Goal: Transaction & Acquisition: Download file/media

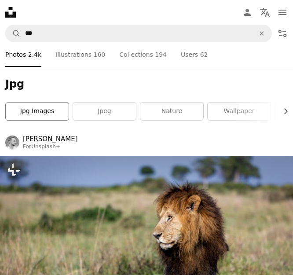
click at [50, 114] on link "jpg images" at bounding box center [37, 111] width 63 height 18
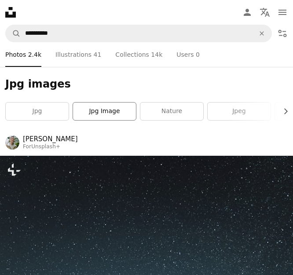
click at [117, 111] on link "jpg image" at bounding box center [104, 111] width 63 height 18
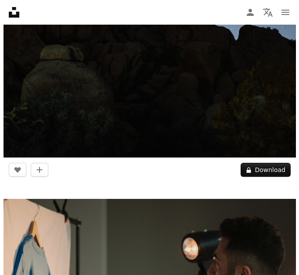
scroll to position [440, 0]
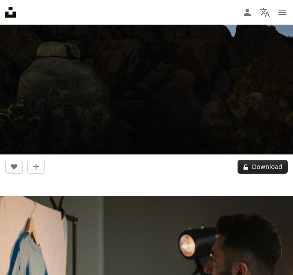
click at [255, 165] on button "A lock Download" at bounding box center [262, 167] width 50 height 14
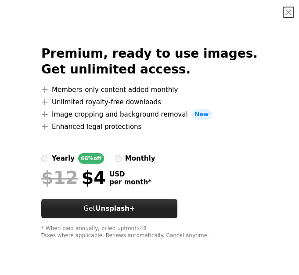
click at [135, 211] on strong "Unsplash+" at bounding box center [115, 208] width 40 height 8
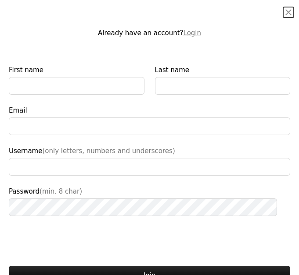
type input "**********"
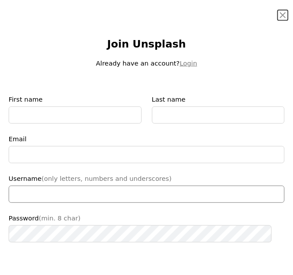
scroll to position [69, 0]
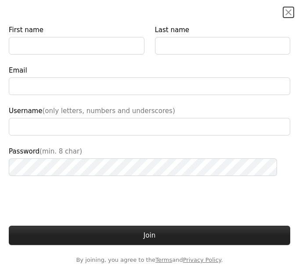
click at [182, 230] on button "Join" at bounding box center [150, 235] width 282 height 19
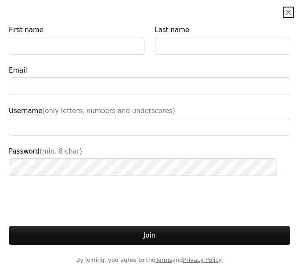
click at [284, 9] on button "An X shape" at bounding box center [289, 12] width 11 height 11
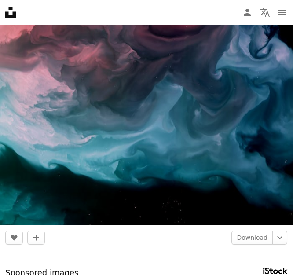
scroll to position [1099, 0]
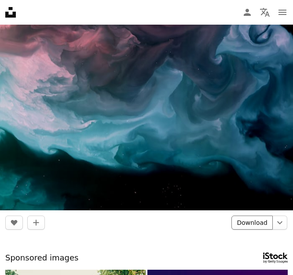
click at [239, 221] on link "Download" at bounding box center [251, 222] width 41 height 14
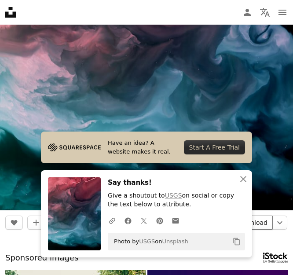
click at [263, 219] on link "Download" at bounding box center [251, 222] width 41 height 14
click at [262, 219] on link "Download" at bounding box center [251, 222] width 41 height 14
click at [243, 174] on icon "An X shape" at bounding box center [243, 179] width 11 height 11
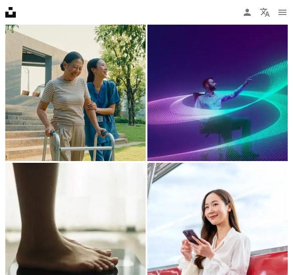
scroll to position [1363, 0]
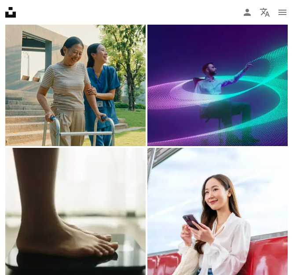
click at [213, 93] on img at bounding box center [217, 76] width 140 height 140
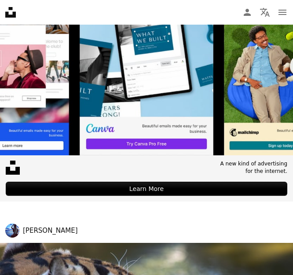
scroll to position [440, 0]
